Goal: Navigation & Orientation: Find specific page/section

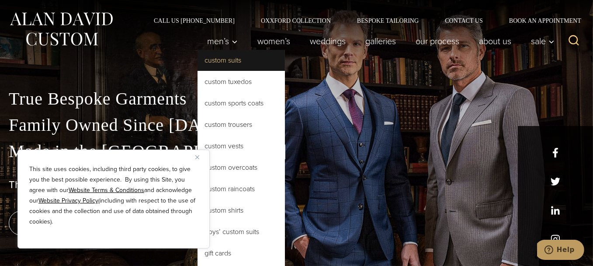
click at [217, 62] on link "Custom Suits" at bounding box center [240, 60] width 87 height 21
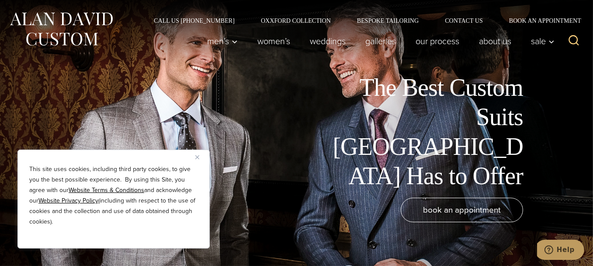
click at [341, 220] on div "book an appointment" at bounding box center [266, 209] width 514 height 24
click at [271, 19] on link "Oxxford Collection" at bounding box center [296, 20] width 96 height 6
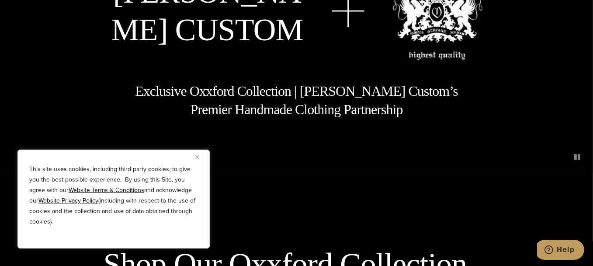
scroll to position [131, 0]
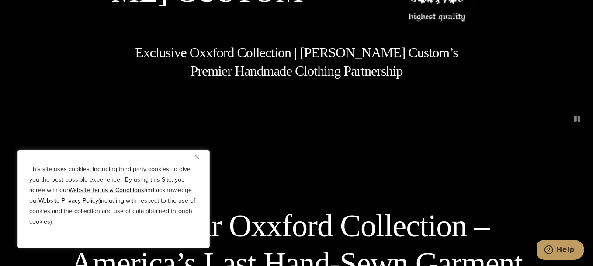
click at [195, 158] on img "Close" at bounding box center [197, 157] width 4 height 4
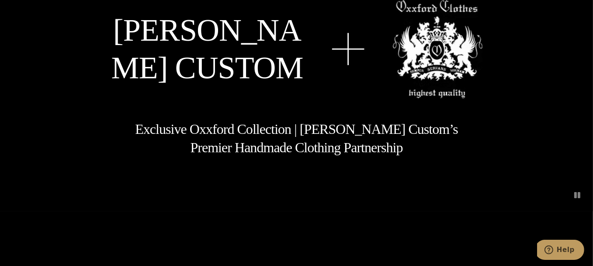
scroll to position [0, 0]
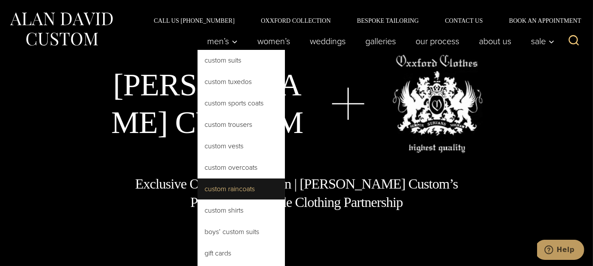
click at [231, 190] on link "Custom Raincoats" at bounding box center [240, 188] width 87 height 21
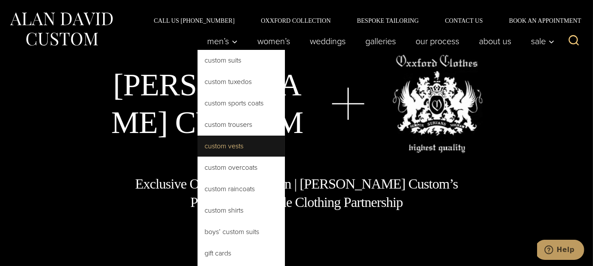
click at [229, 148] on link "Custom Vests" at bounding box center [240, 145] width 87 height 21
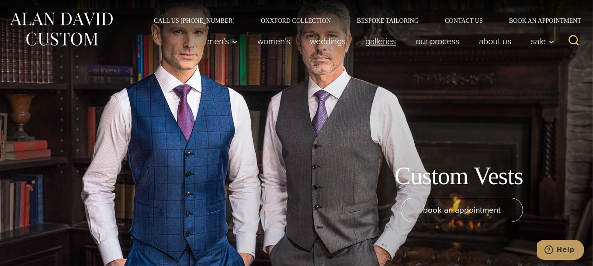
click at [384, 40] on link "Galleries" at bounding box center [381, 40] width 50 height 17
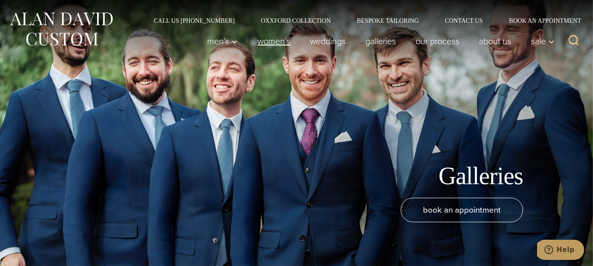
click at [276, 42] on link "Women’s" at bounding box center [274, 40] width 52 height 17
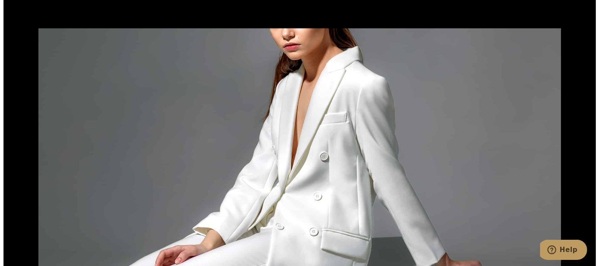
scroll to position [1194, 0]
